Goal: Task Accomplishment & Management: Use online tool/utility

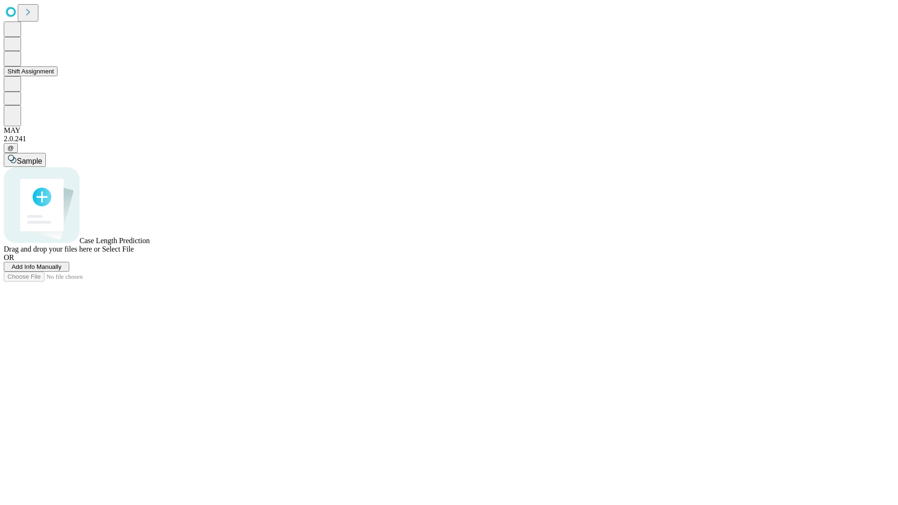
click at [58, 76] on button "Shift Assignment" at bounding box center [31, 71] width 54 height 10
